Goal: Task Accomplishment & Management: Manage account settings

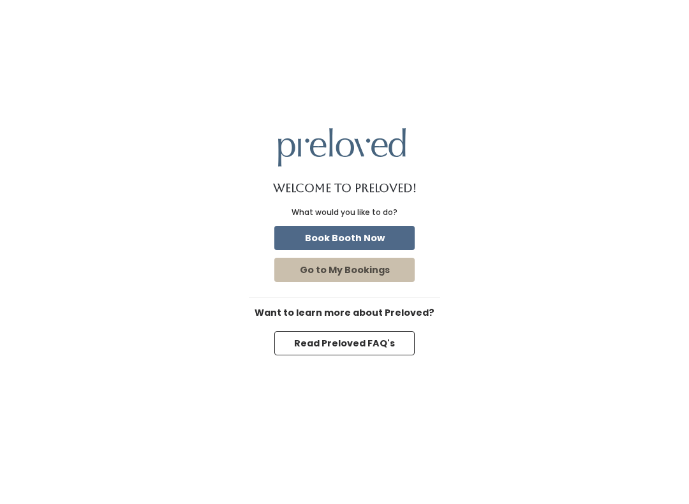
click at [384, 278] on button "Go to My Bookings" at bounding box center [344, 270] width 140 height 24
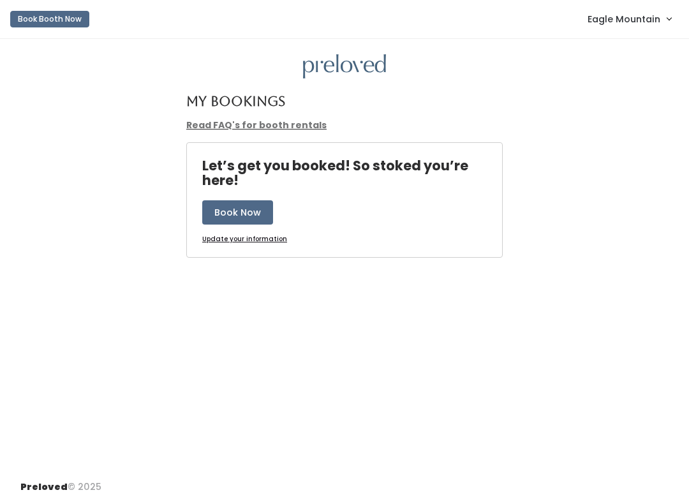
click at [603, 17] on span "Eagle Mountain" at bounding box center [623, 19] width 73 height 14
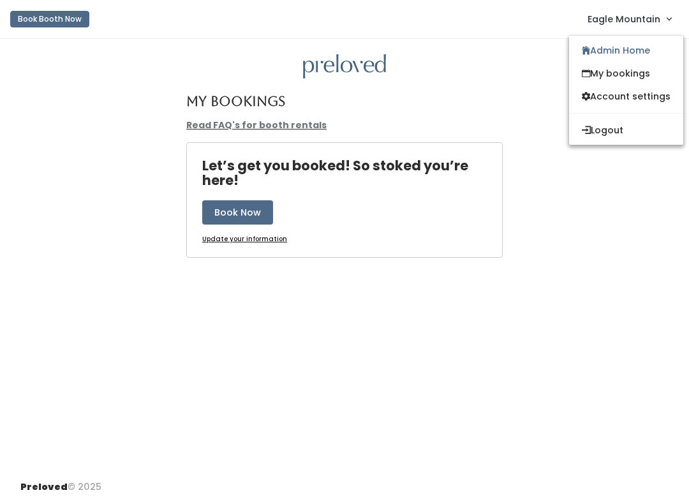
click at [633, 102] on link "Account settings" at bounding box center [626, 96] width 114 height 23
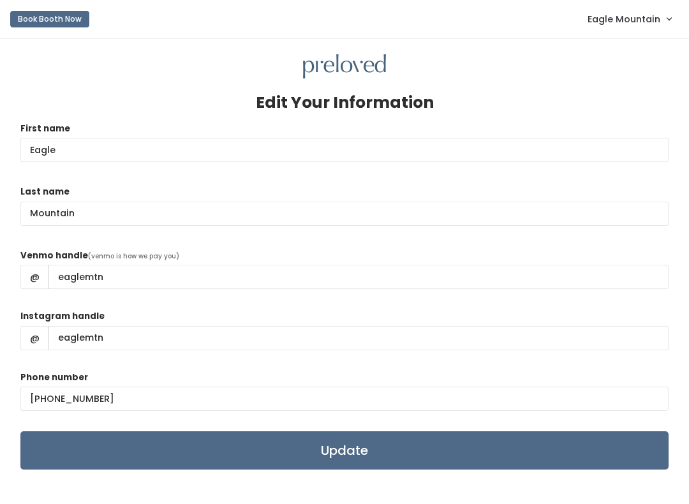
click at [617, 29] on link "Eagle Mountain" at bounding box center [629, 18] width 109 height 27
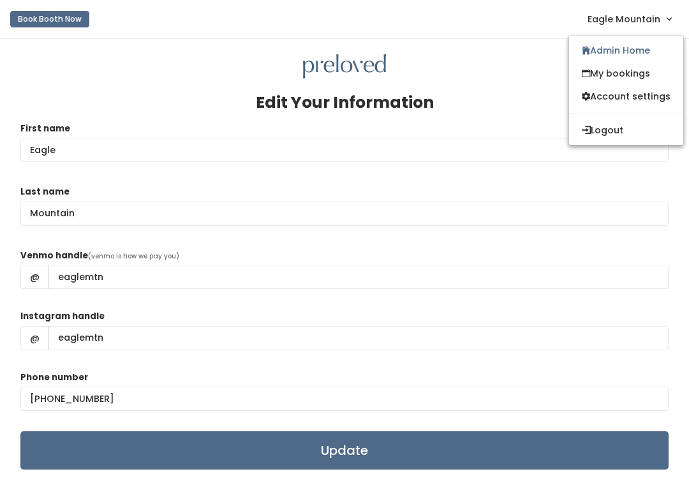
click at [605, 73] on link "My bookings" at bounding box center [626, 73] width 114 height 23
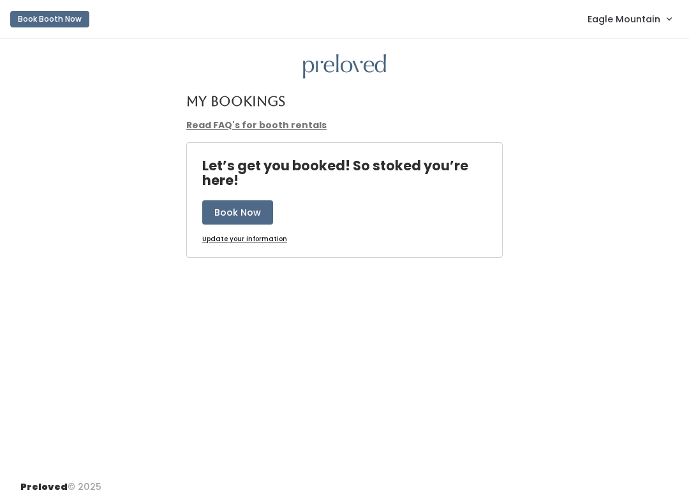
click at [608, 25] on span "Eagle Mountain" at bounding box center [623, 19] width 73 height 14
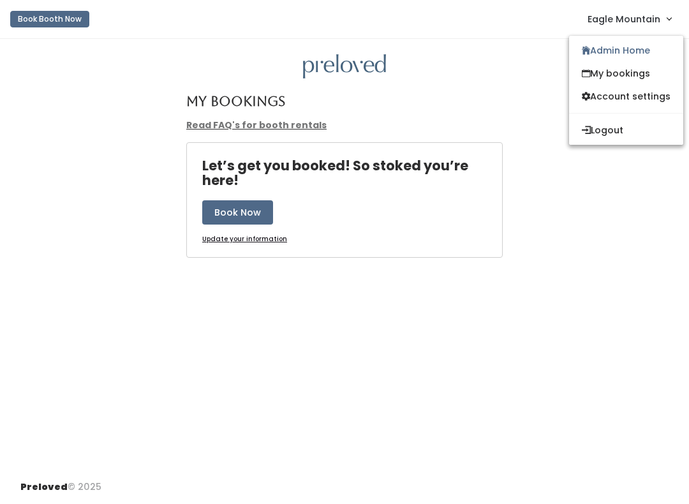
click at [605, 58] on link "Admin Home" at bounding box center [626, 50] width 114 height 23
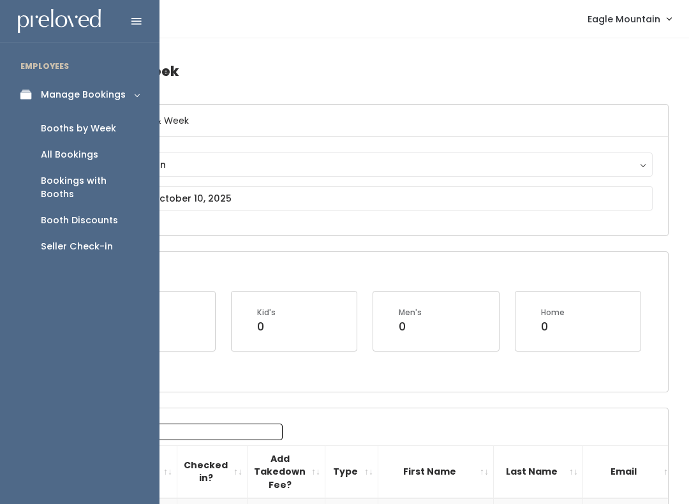
click at [87, 214] on div "Booth Discounts" at bounding box center [79, 220] width 77 height 13
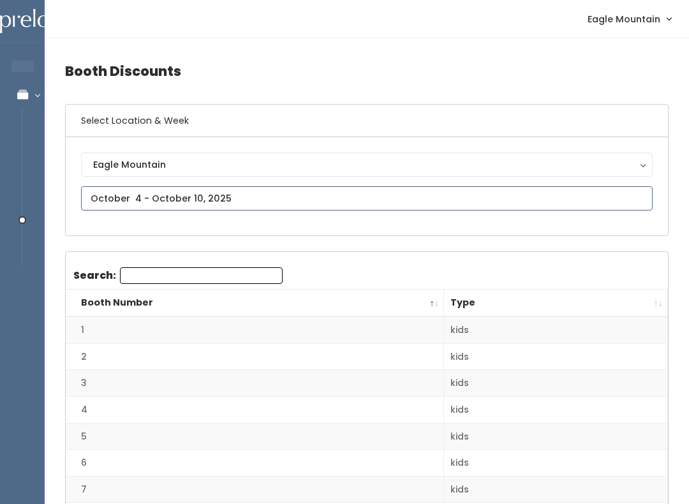
click at [221, 198] on input "text" at bounding box center [366, 198] width 571 height 24
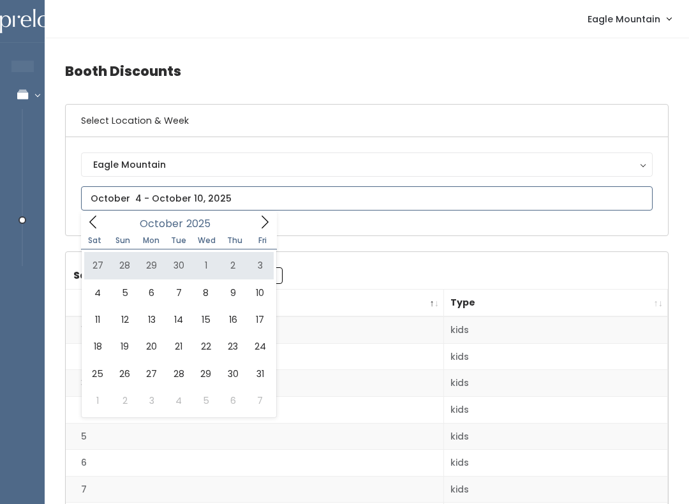
type input "September 27 to October 3"
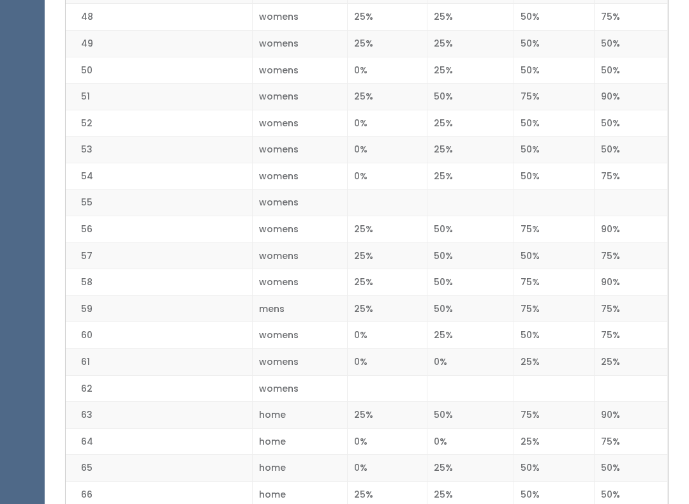
scroll to position [1558, 0]
